Goal: Navigation & Orientation: Find specific page/section

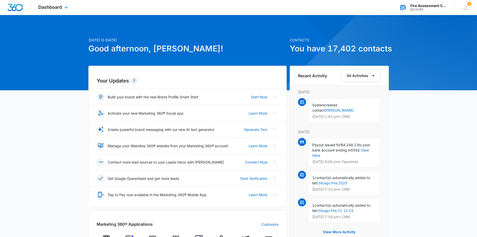
click at [420, 6] on div "Fire Assessment Center Prep" at bounding box center [428, 6] width 37 height 4
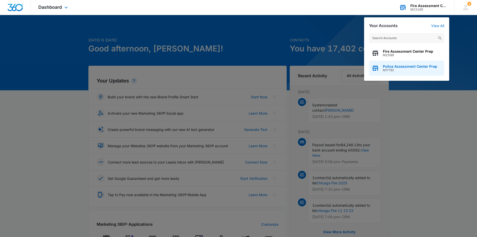
click at [393, 67] on span "Police Assessment Center Prep" at bounding box center [410, 66] width 54 height 4
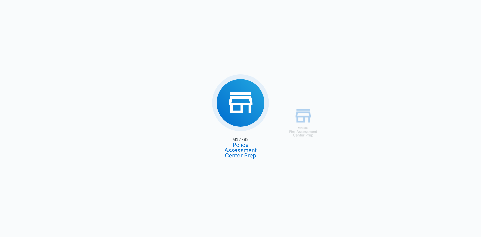
click at [235, 149] on div "M23189 Fire Assessment Center Prep M17792 Police Assessment Center Prep" at bounding box center [240, 118] width 481 height 237
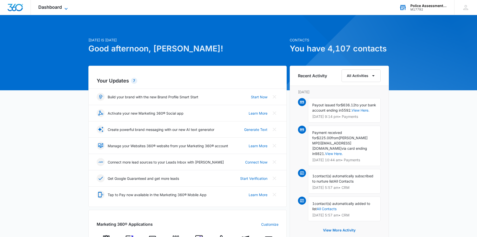
click at [68, 8] on icon at bounding box center [66, 9] width 6 height 6
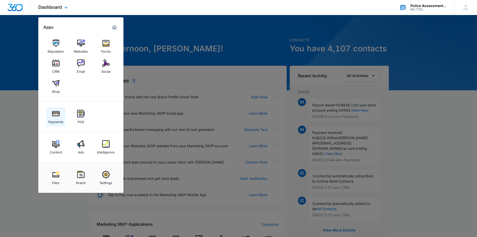
click at [57, 116] on img at bounding box center [56, 114] width 8 height 8
